Goal: Task Accomplishment & Management: Use online tool/utility

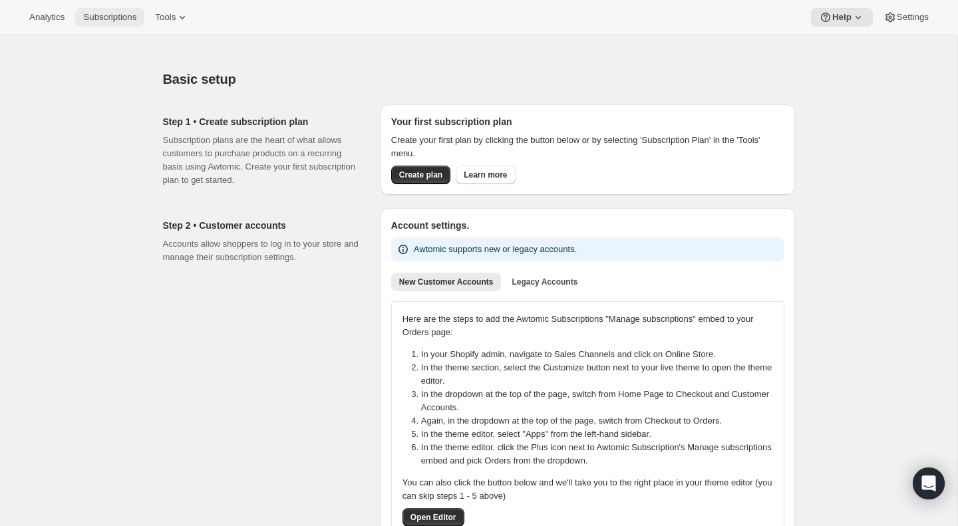
click at [132, 15] on span "Subscriptions" at bounding box center [109, 17] width 53 height 11
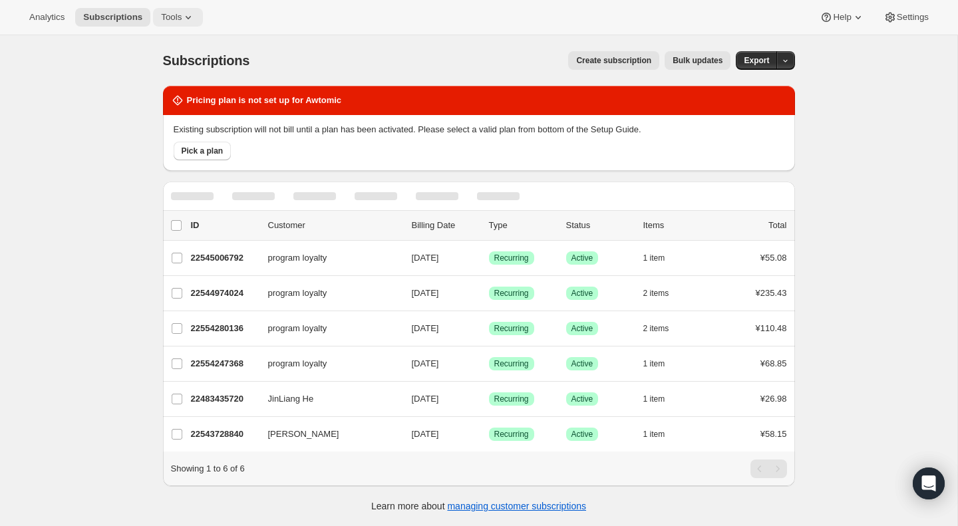
click at [180, 15] on span "Tools" at bounding box center [171, 17] width 21 height 11
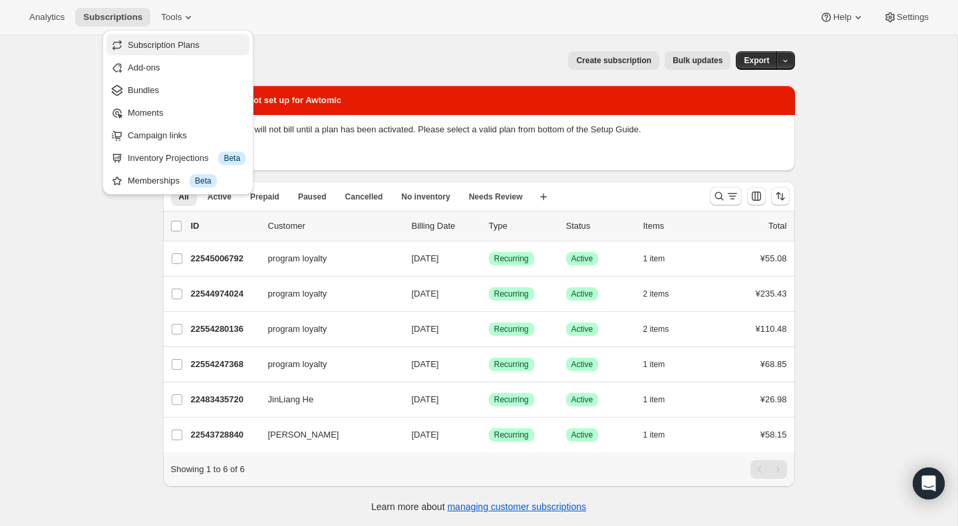
click at [189, 49] on span "Subscription Plans" at bounding box center [164, 45] width 72 height 10
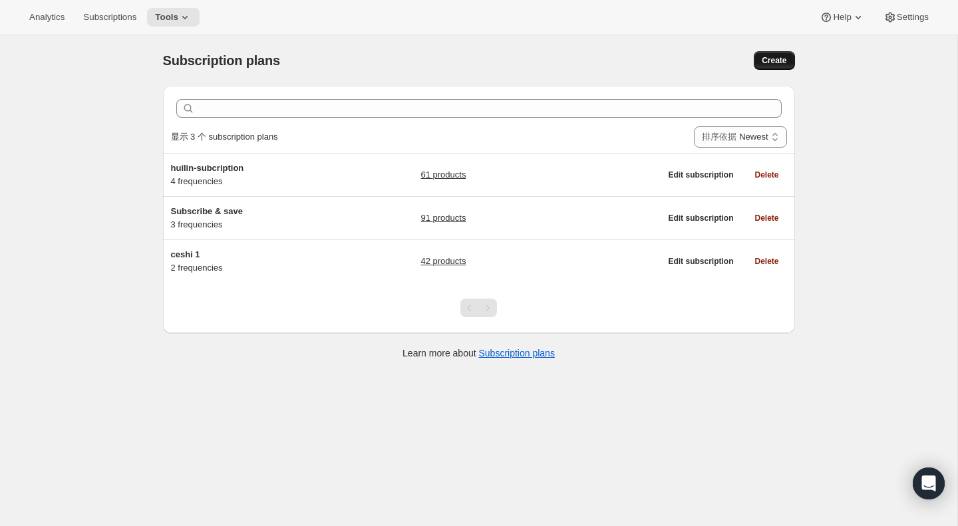
click at [777, 59] on span "Create" at bounding box center [774, 60] width 25 height 11
select select "WEEK"
select select "MONTH"
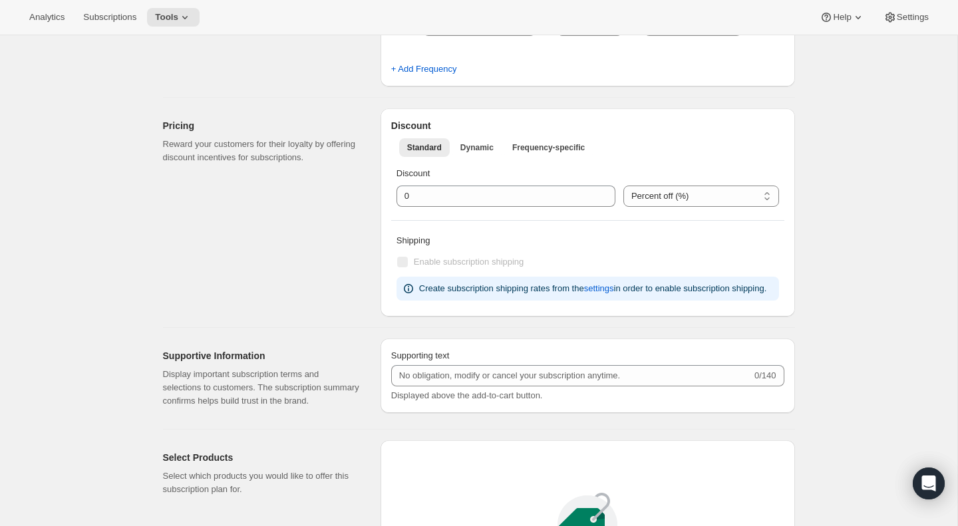
scroll to position [556, 0]
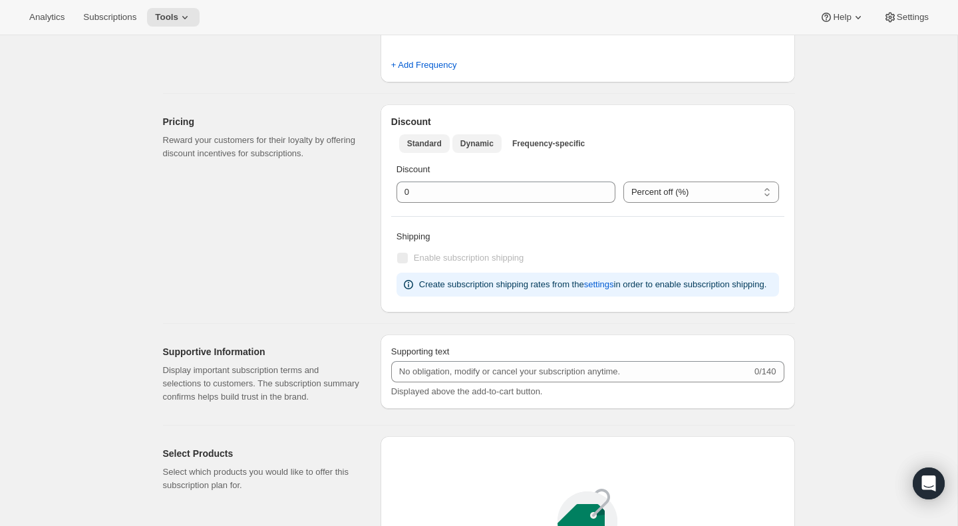
click at [476, 144] on span "Dynamic" at bounding box center [477, 143] width 33 height 11
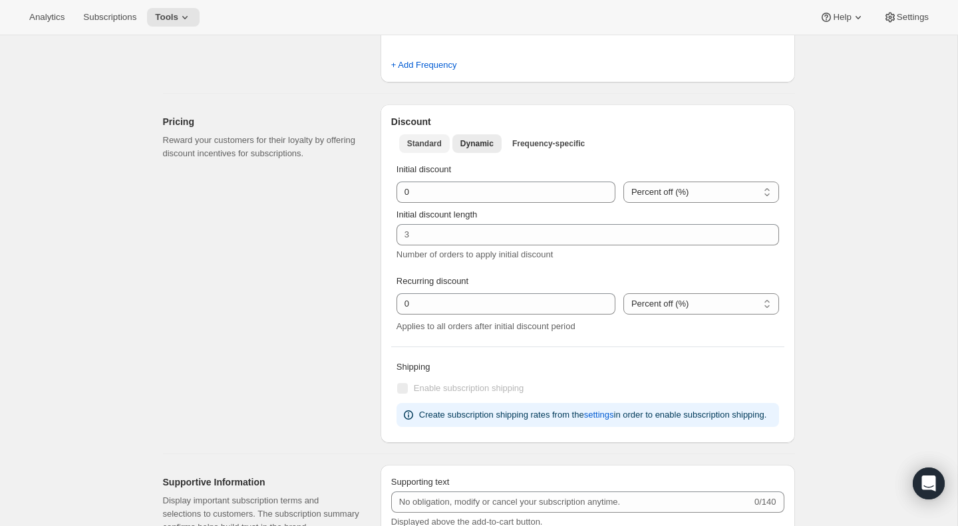
click at [431, 148] on span "Standard" at bounding box center [424, 143] width 35 height 11
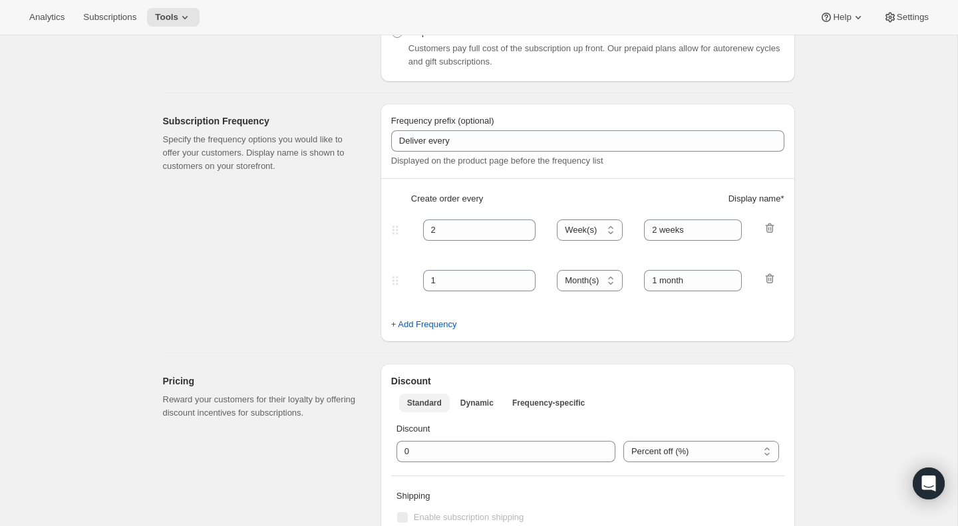
scroll to position [276, 0]
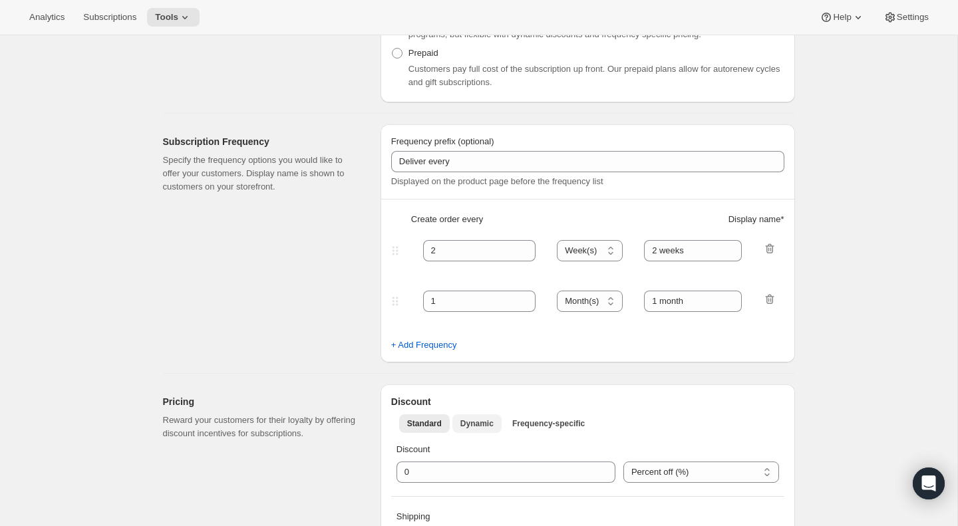
click at [487, 424] on span "Dynamic" at bounding box center [477, 424] width 33 height 11
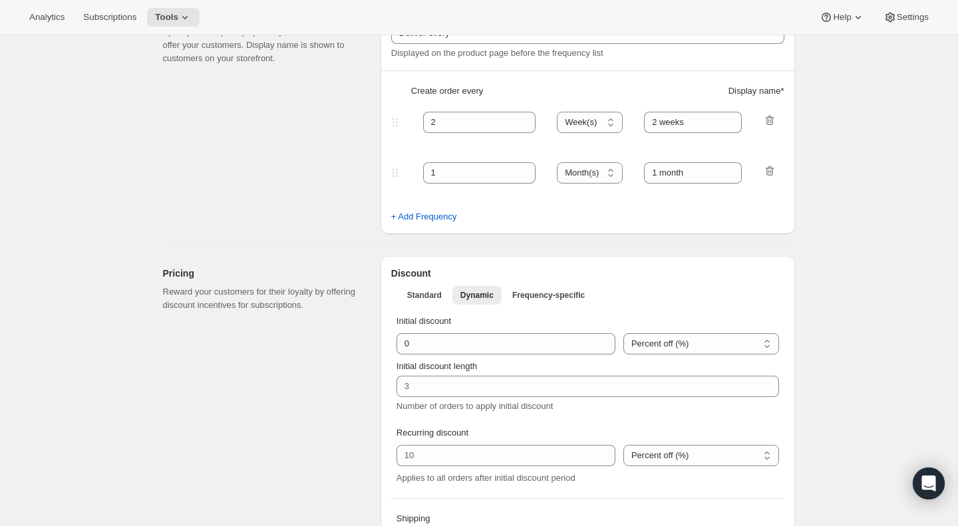
scroll to position [406, 0]
click at [408, 300] on button "Standard" at bounding box center [424, 293] width 51 height 19
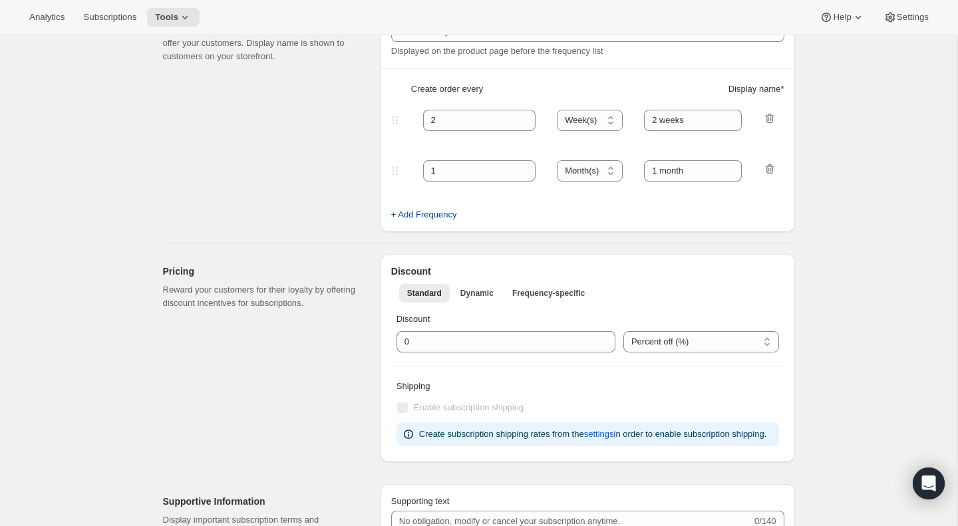
click at [425, 219] on span "+ Add Frequency" at bounding box center [424, 214] width 66 height 13
select select "MONTH"
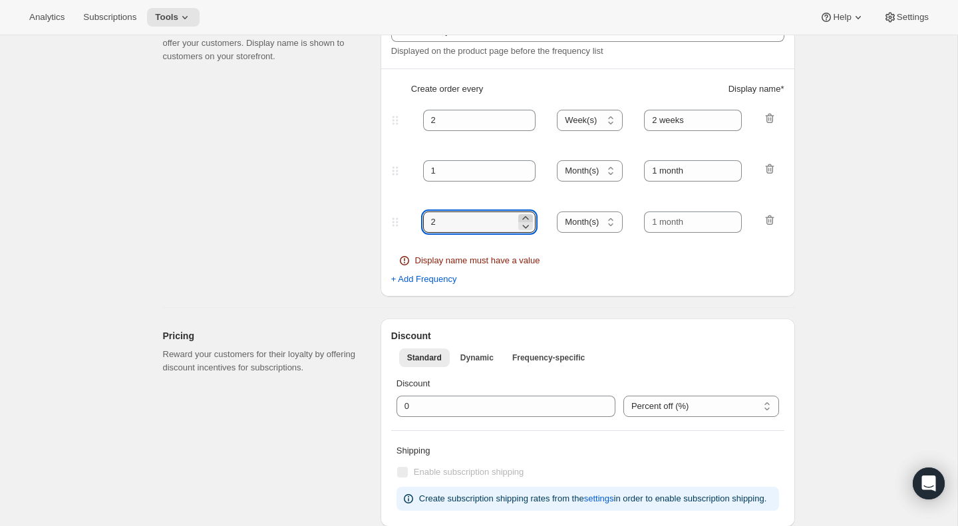
click at [528, 219] on icon at bounding box center [525, 218] width 13 height 13
type input "3"
click at [606, 228] on select "Day(s) Week(s) Month(s) Year(s)" at bounding box center [590, 222] width 66 height 21
select select "WEEK"
drag, startPoint x: 698, startPoint y: 225, endPoint x: 645, endPoint y: 222, distance: 52.6
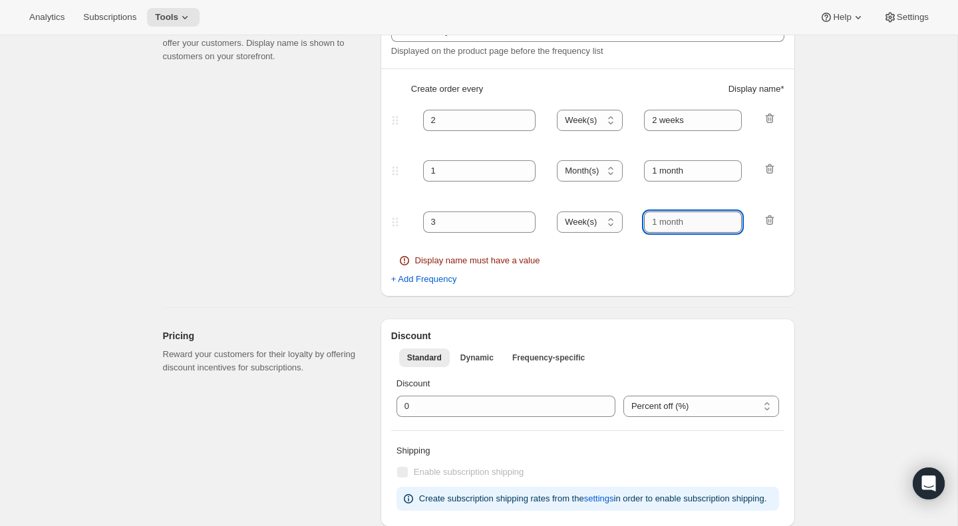
click at [645, 222] on input "text" at bounding box center [693, 222] width 98 height 21
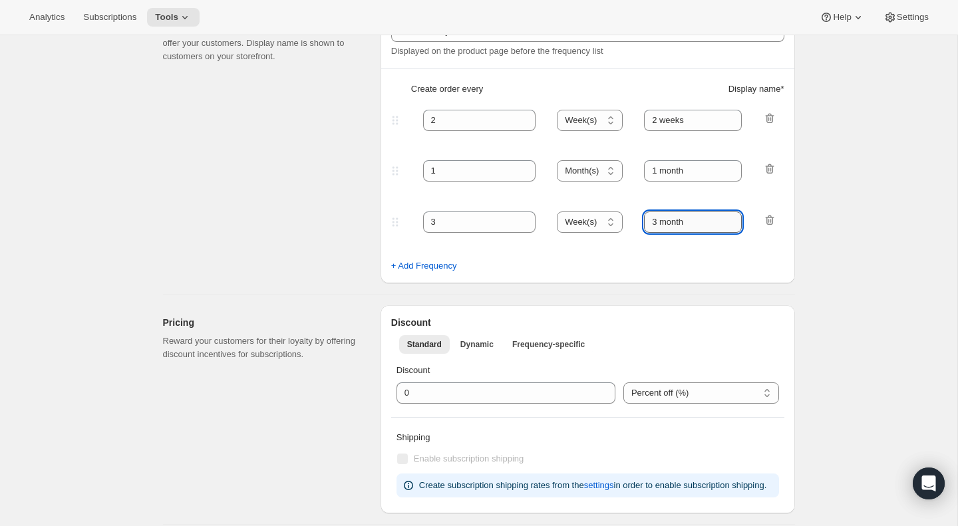
drag, startPoint x: 663, startPoint y: 224, endPoint x: 716, endPoint y: 224, distance: 52.6
click at [716, 224] on input "3 month" at bounding box center [693, 222] width 98 height 21
type input "3 week"
click at [786, 313] on div "Discount Standard Dynamic Frequency-specific 更多视图 Standard Dynamic Frequency-sp…" at bounding box center [588, 410] width 415 height 208
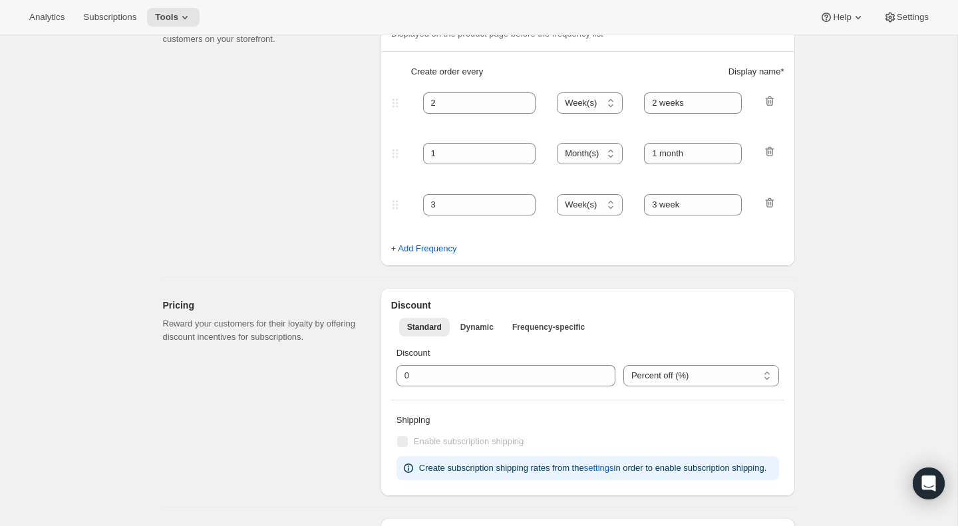
scroll to position [410, 0]
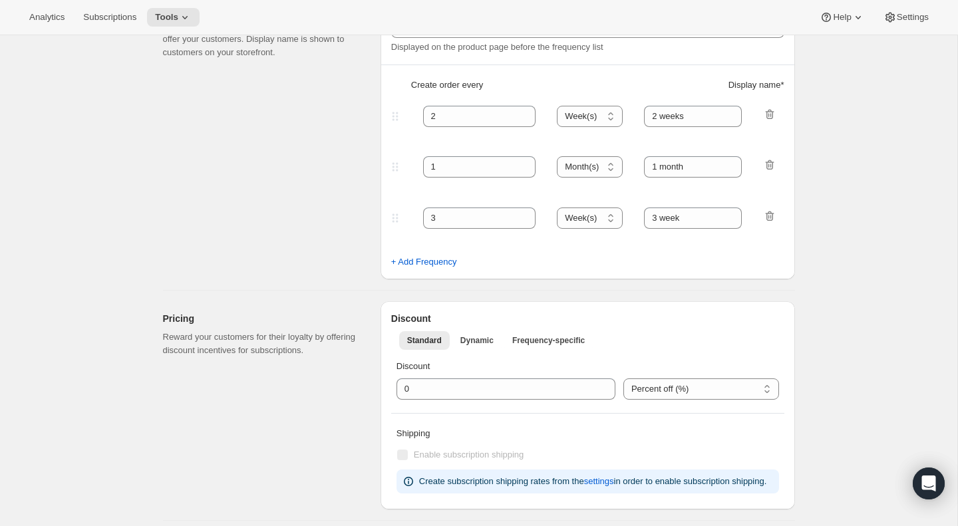
click at [773, 83] on span "Display name *" at bounding box center [757, 85] width 56 height 13
click at [812, 101] on div "Create subscription plan。此页面已就绪 Create subscription plan Basic Info Give your p…" at bounding box center [479, 429] width 958 height 1609
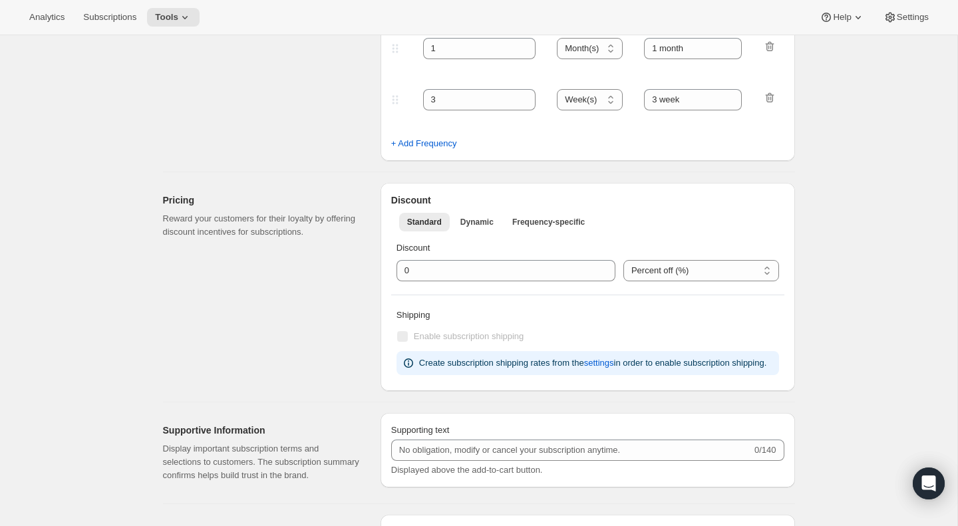
scroll to position [530, 0]
click at [551, 224] on span "Frequency-specific" at bounding box center [549, 220] width 73 height 11
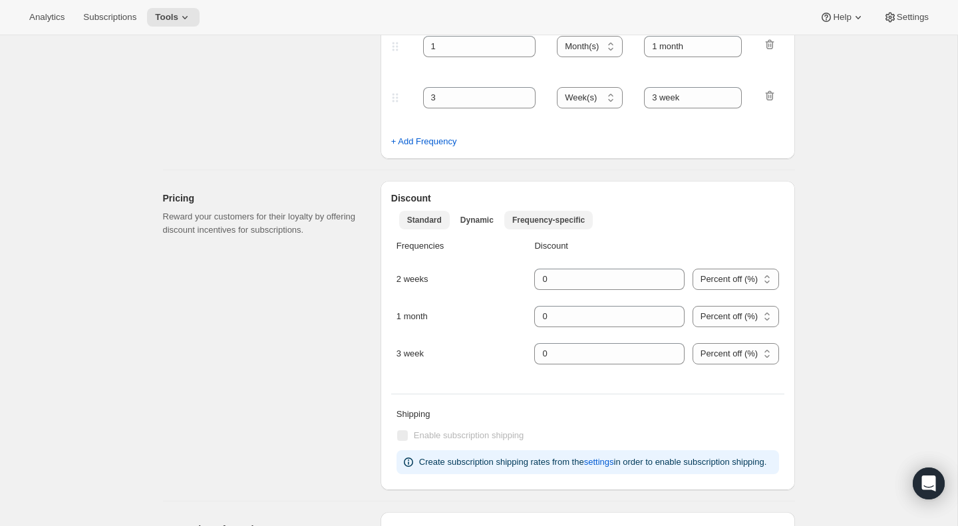
click at [433, 219] on span "Standard" at bounding box center [424, 220] width 35 height 11
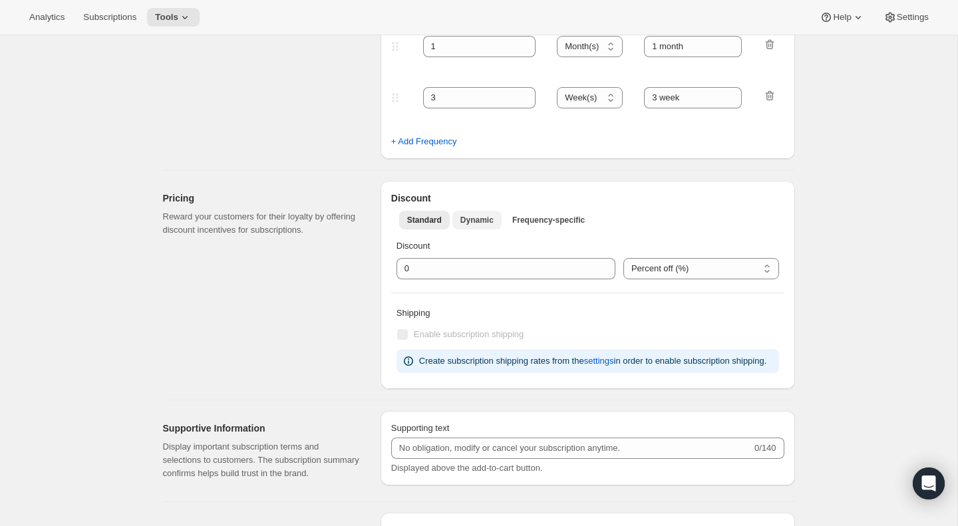
click at [475, 219] on span "Dynamic" at bounding box center [477, 220] width 33 height 11
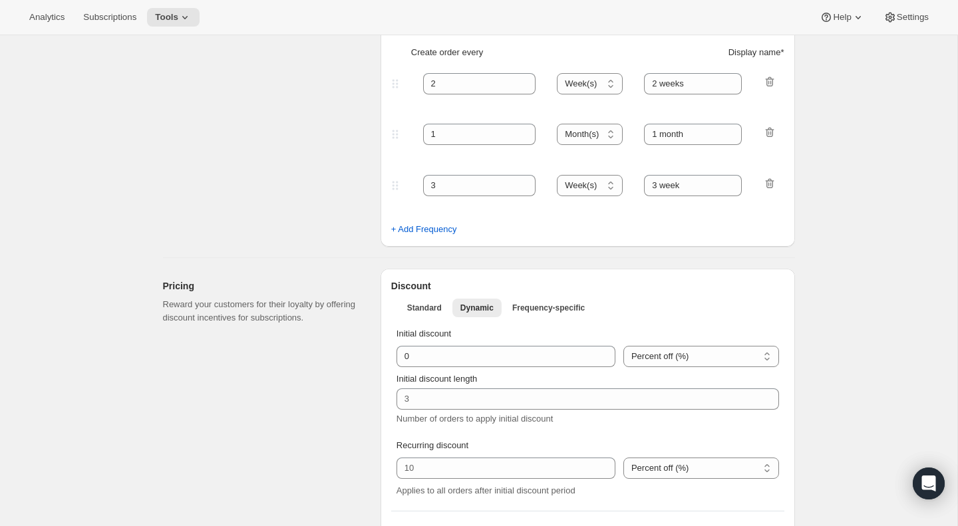
scroll to position [441, 0]
